Goal: Information Seeking & Learning: Learn about a topic

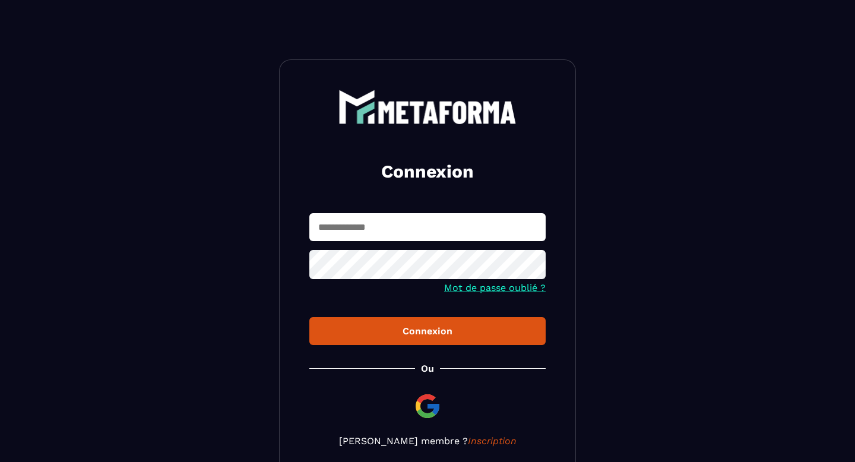
type input "**********"
click at [402, 329] on div "Connexion" at bounding box center [427, 330] width 217 height 11
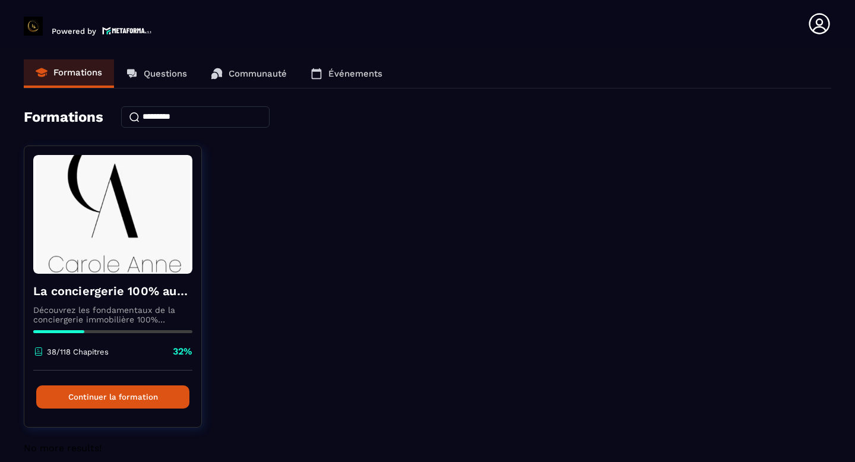
scroll to position [14, 0]
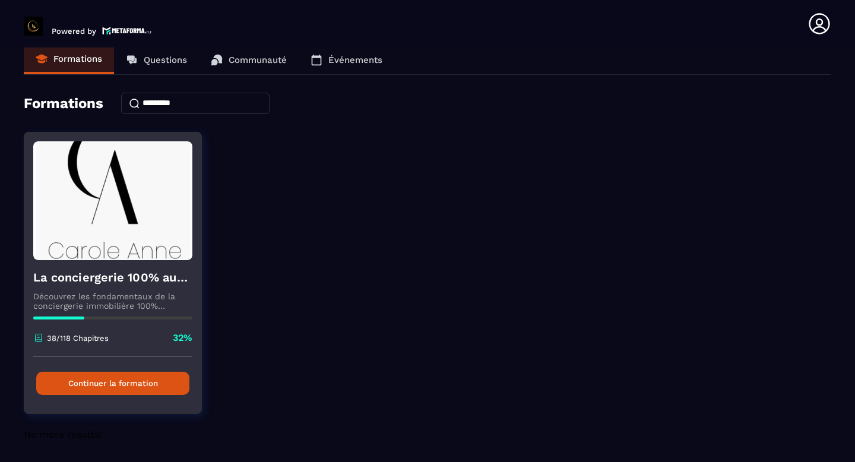
click at [125, 283] on h4 "La conciergerie 100% automatisée" at bounding box center [112, 277] width 159 height 17
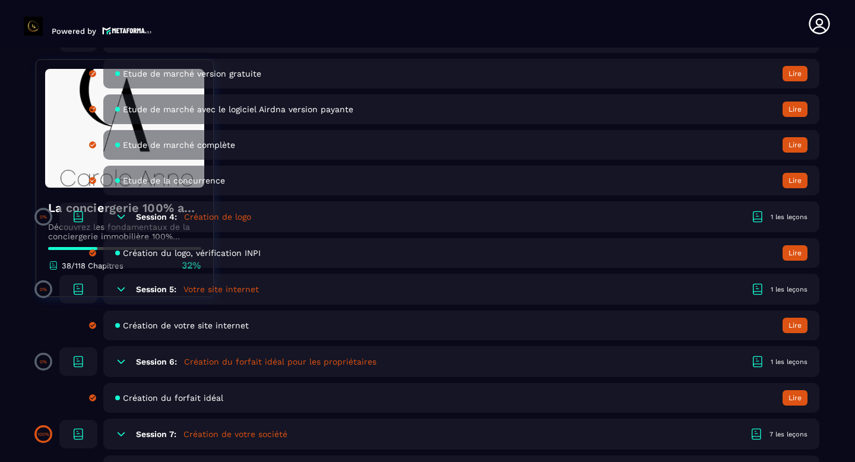
scroll to position [743, 0]
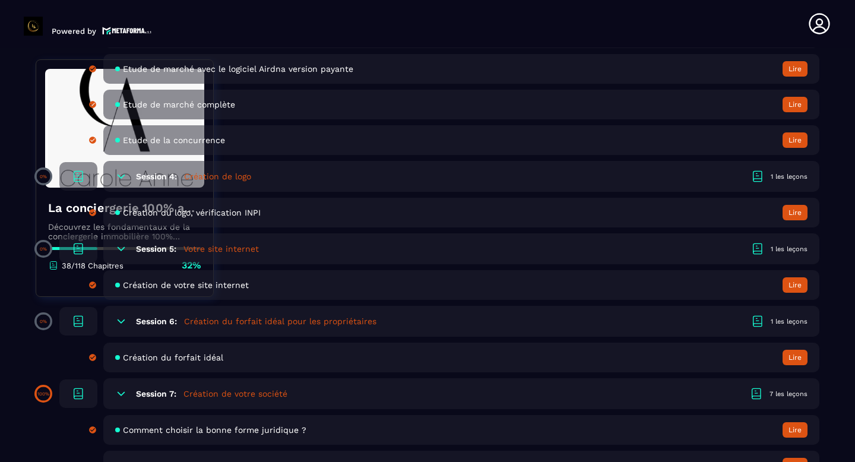
click at [233, 391] on h5 "Création de votre société" at bounding box center [235, 394] width 104 height 12
click at [240, 389] on h5 "Création de votre société" at bounding box center [235, 394] width 104 height 12
click at [227, 426] on span "Comment choisir la bonne forme juridique ?" at bounding box center [214, 429] width 183 height 9
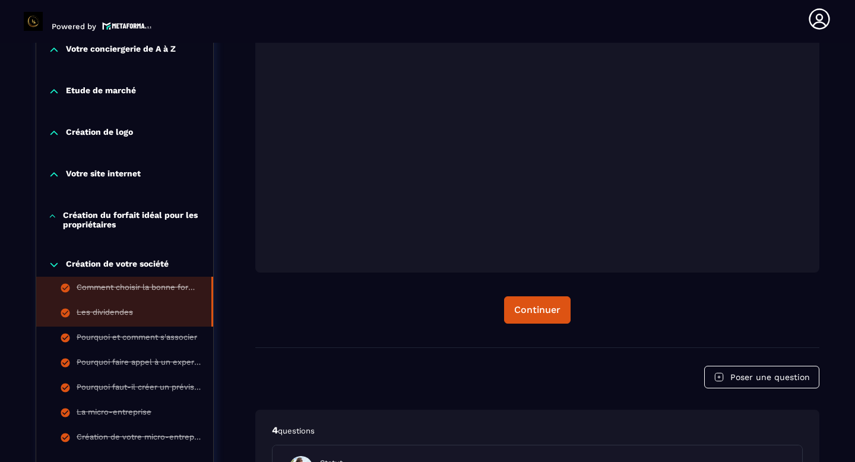
scroll to position [401, 0]
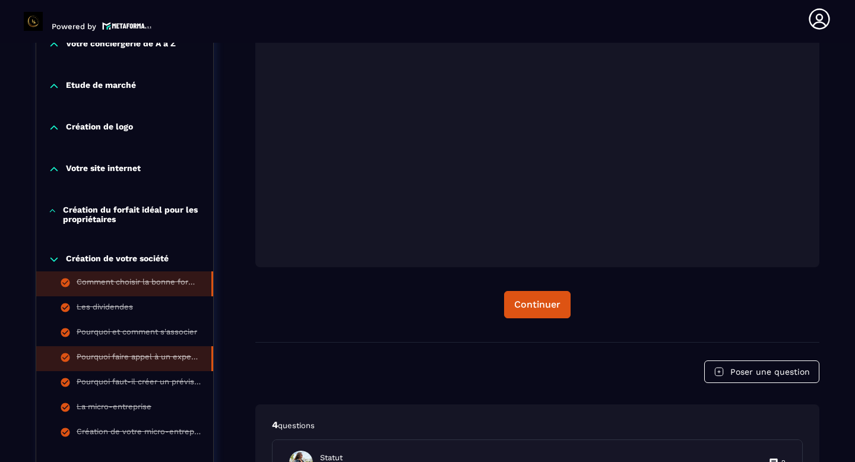
click at [154, 365] on div "Pourquoi faire appel à un expert-comptable" at bounding box center [138, 358] width 123 height 13
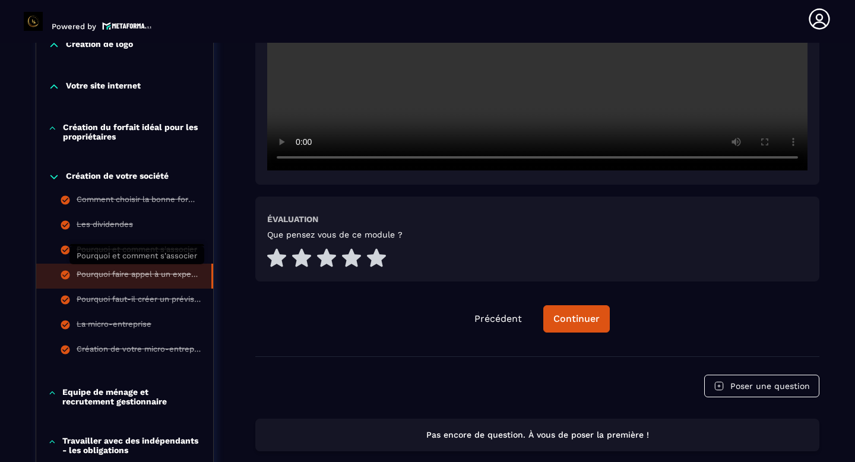
scroll to position [485, 0]
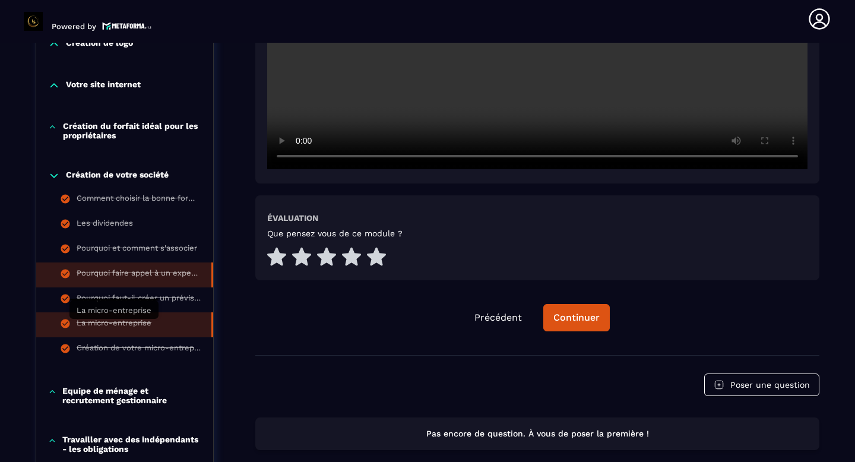
click at [151, 321] on div "La micro-entreprise" at bounding box center [114, 324] width 75 height 13
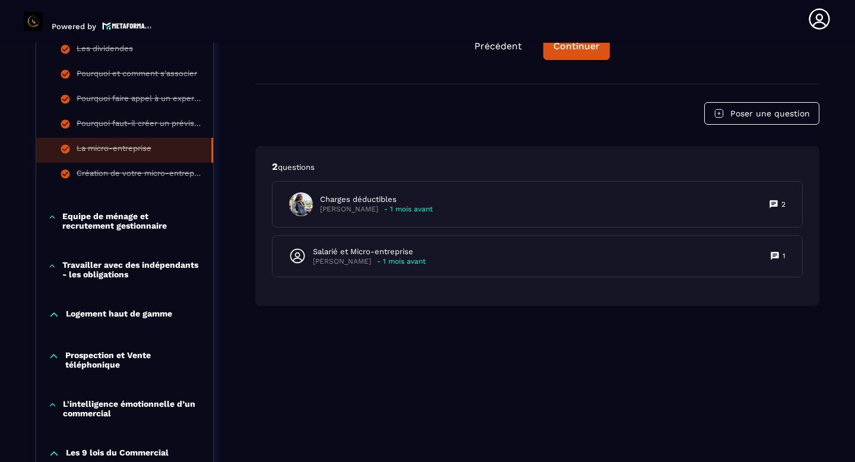
scroll to position [663, 0]
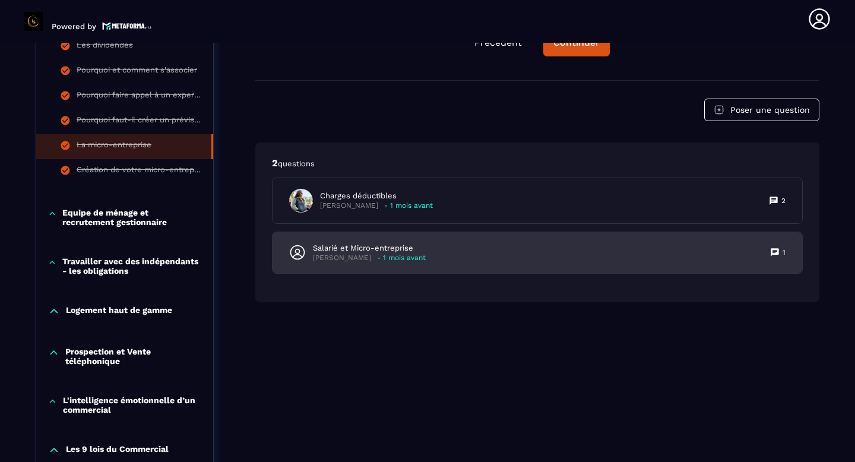
click at [446, 253] on div "Salarié et Micro-entreprise [PERSON_NAME] - 1 mois avant 1" at bounding box center [536, 252] width 529 height 41
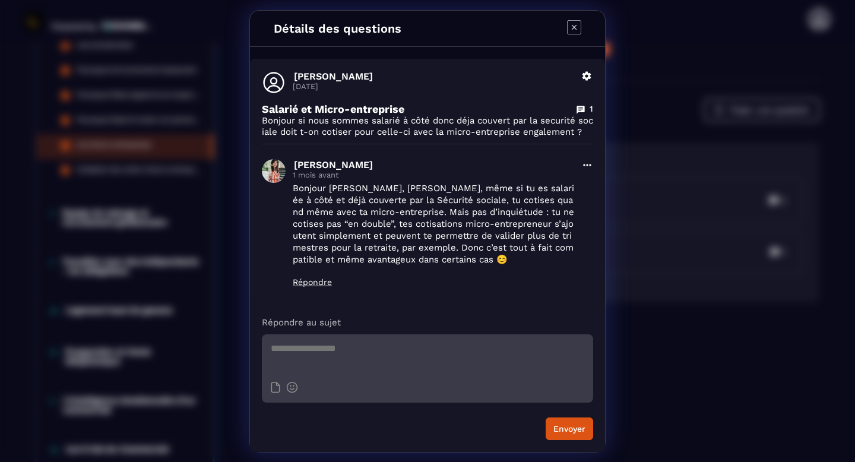
click at [643, 215] on div "Détails des questions [PERSON_NAME] [DATE] Supprimer Salarié et Micro-entrepris…" at bounding box center [427, 231] width 855 height 462
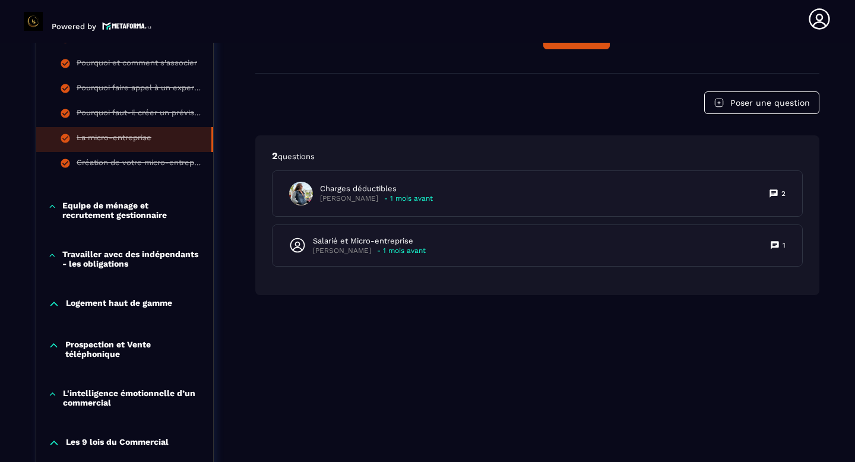
scroll to position [673, 0]
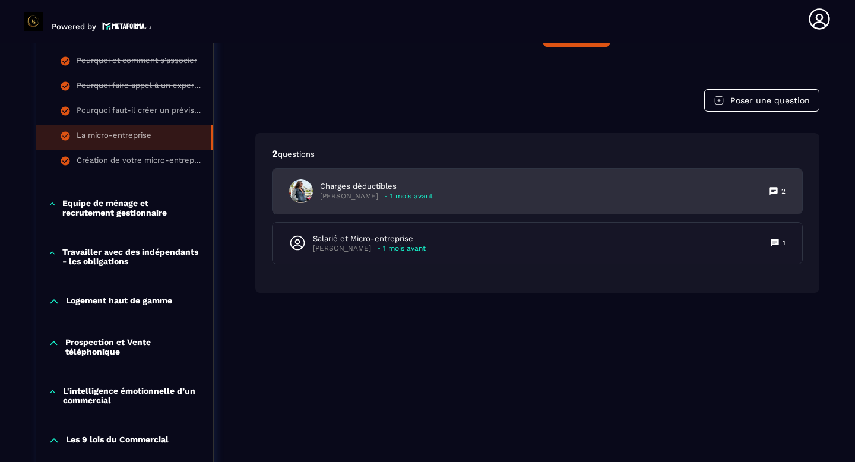
click at [429, 203] on div "Charges déductibles [PERSON_NAME] - 1 mois avant 2" at bounding box center [536, 191] width 529 height 45
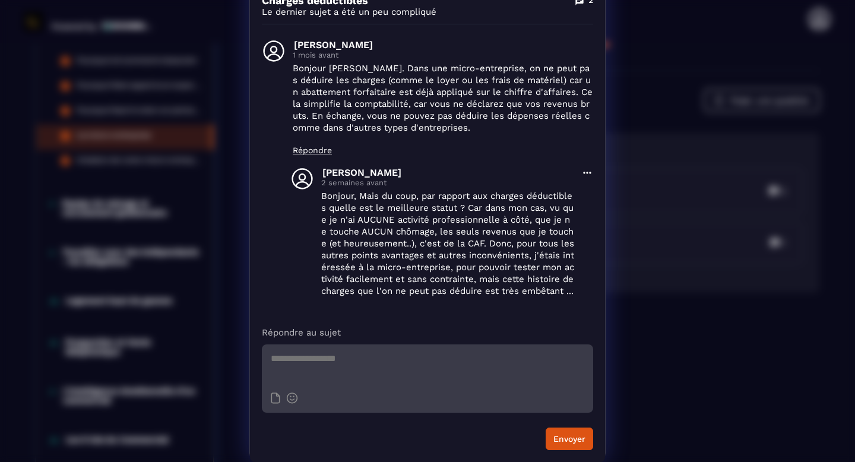
scroll to position [101, 0]
click at [615, 326] on div "Détails des questions [PERSON_NAME] [DATE] Supprimer Charges déductibles 2 Le d…" at bounding box center [427, 181] width 855 height 561
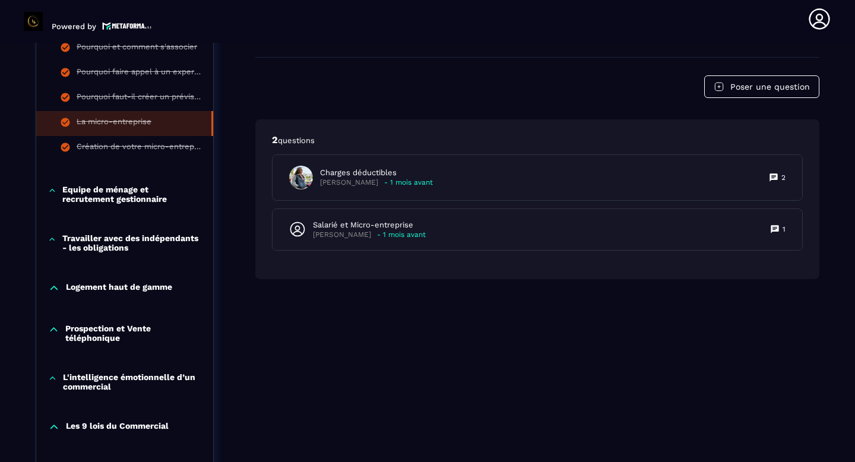
scroll to position [692, 0]
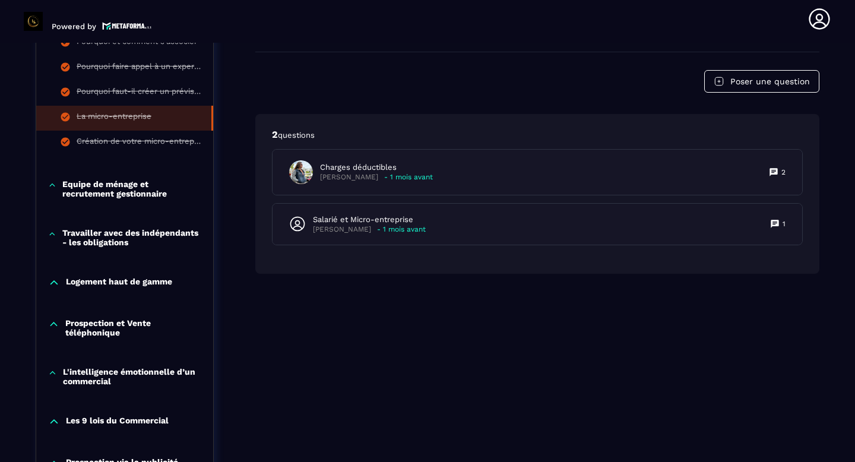
click at [78, 247] on p "Travailler avec des indépendants - les obligations" at bounding box center [131, 237] width 139 height 19
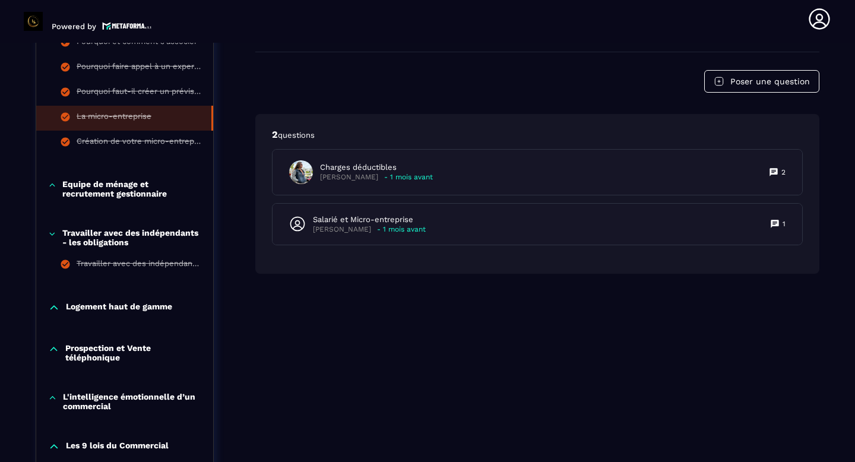
click at [78, 247] on p "Travailler avec des indépendants - les obligations" at bounding box center [131, 237] width 139 height 19
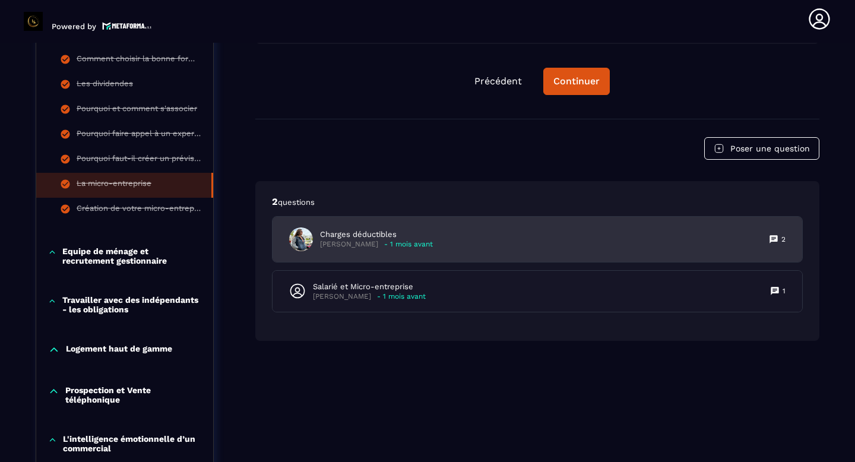
scroll to position [611, 0]
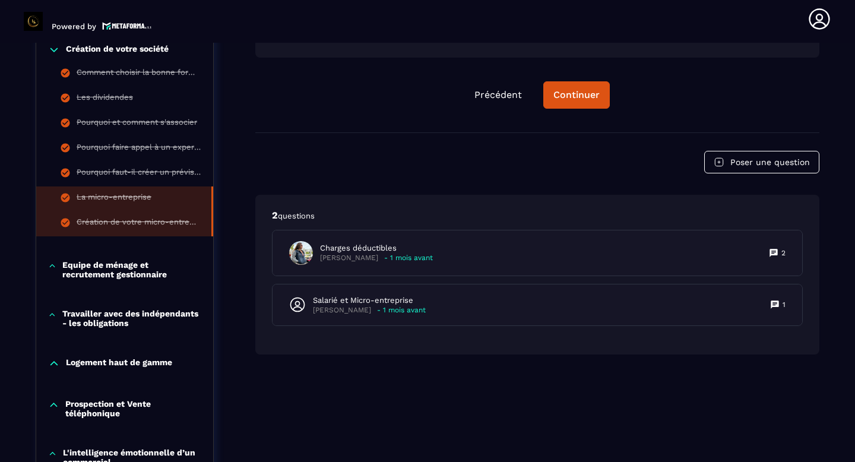
click at [176, 235] on li "Création de votre micro-entreprise" at bounding box center [124, 223] width 177 height 25
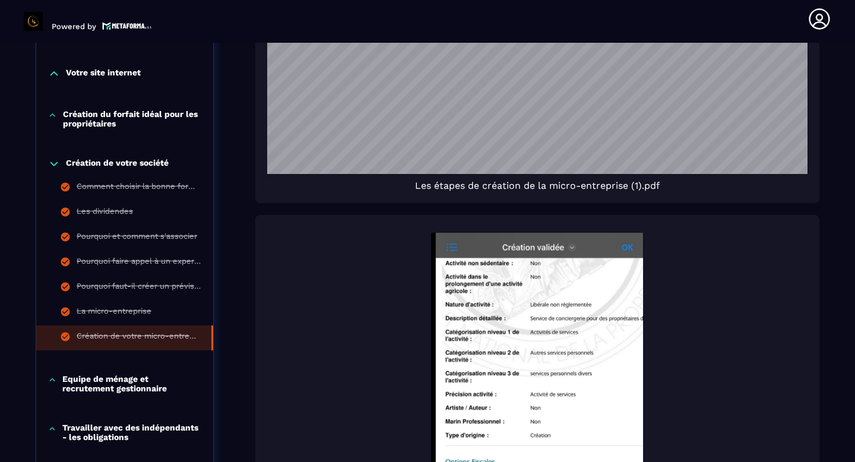
scroll to position [499, 0]
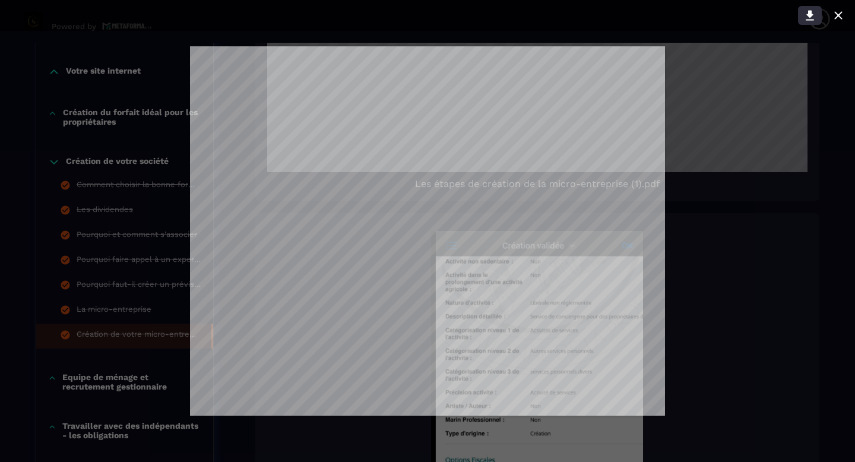
click at [808, 15] on icon at bounding box center [809, 16] width 8 height 10
click at [810, 176] on div at bounding box center [427, 231] width 855 height 462
click at [721, 331] on div at bounding box center [427, 231] width 855 height 462
click at [694, 368] on div at bounding box center [427, 231] width 855 height 462
click at [745, 249] on div at bounding box center [427, 231] width 855 height 462
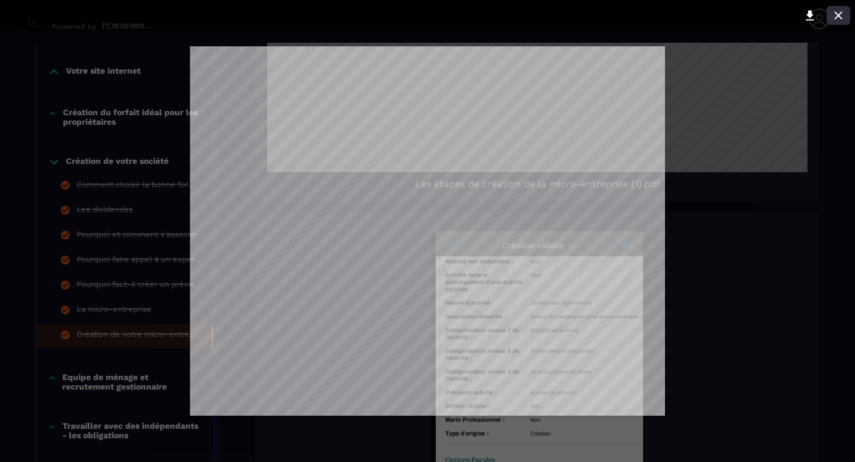
click at [839, 12] on icon at bounding box center [838, 15] width 14 height 14
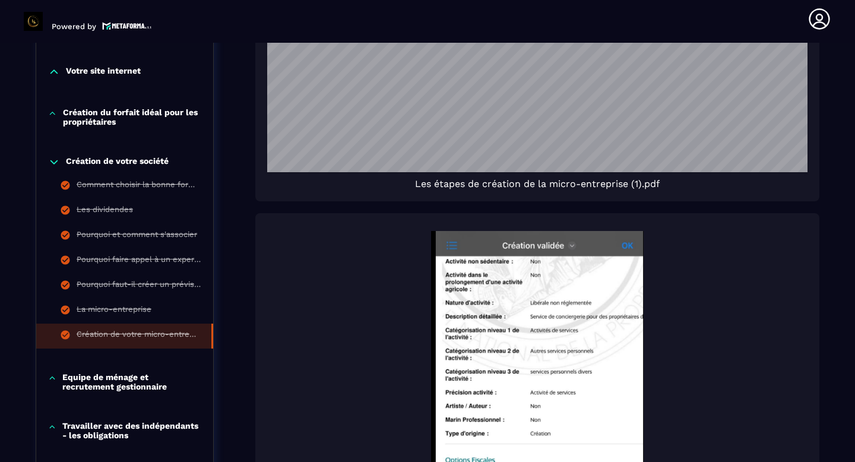
click at [54, 163] on icon at bounding box center [54, 162] width 12 height 12
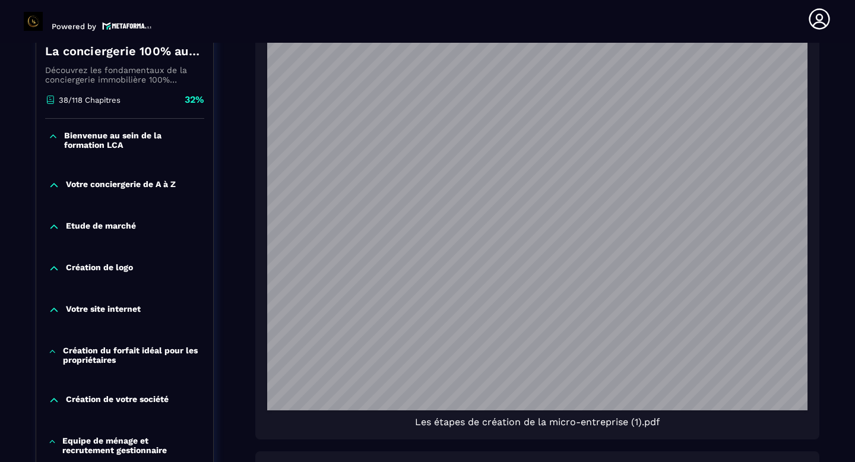
scroll to position [272, 0]
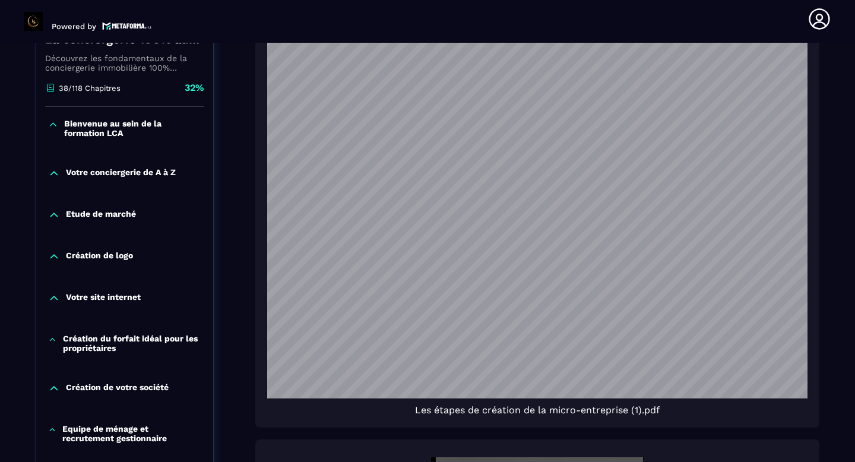
click at [57, 258] on icon at bounding box center [54, 256] width 12 height 12
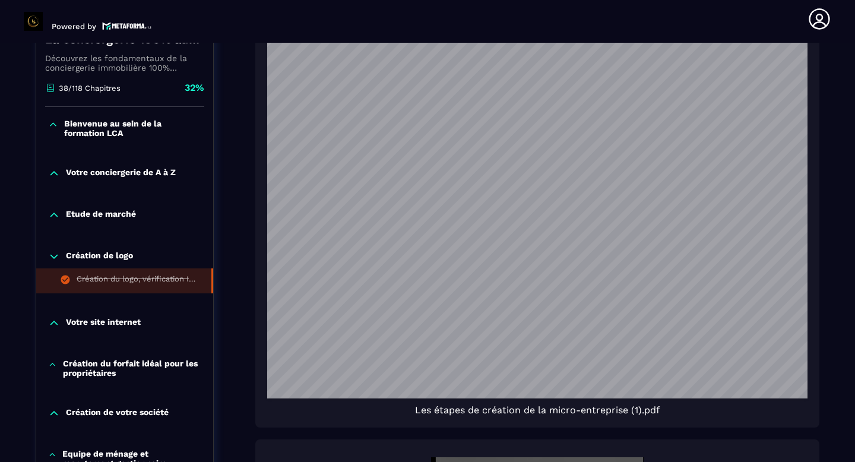
click at [91, 279] on div "Création du logo, vérification INPI" at bounding box center [138, 280] width 123 height 13
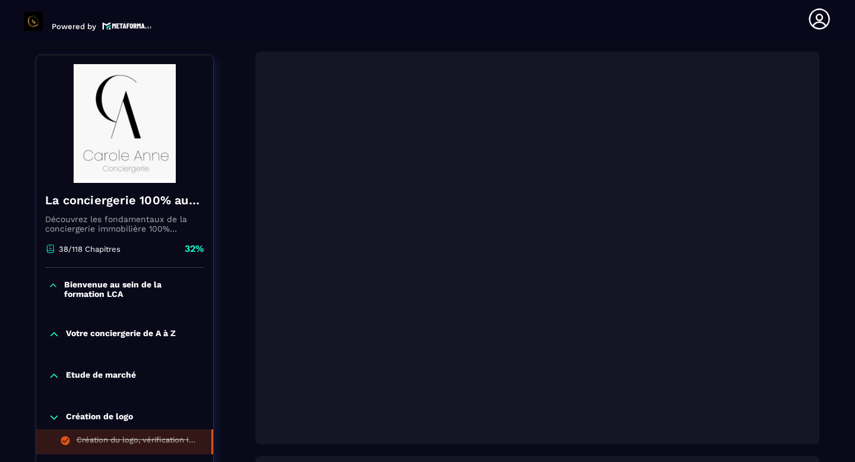
scroll to position [125, 0]
